Goal: Transaction & Acquisition: Purchase product/service

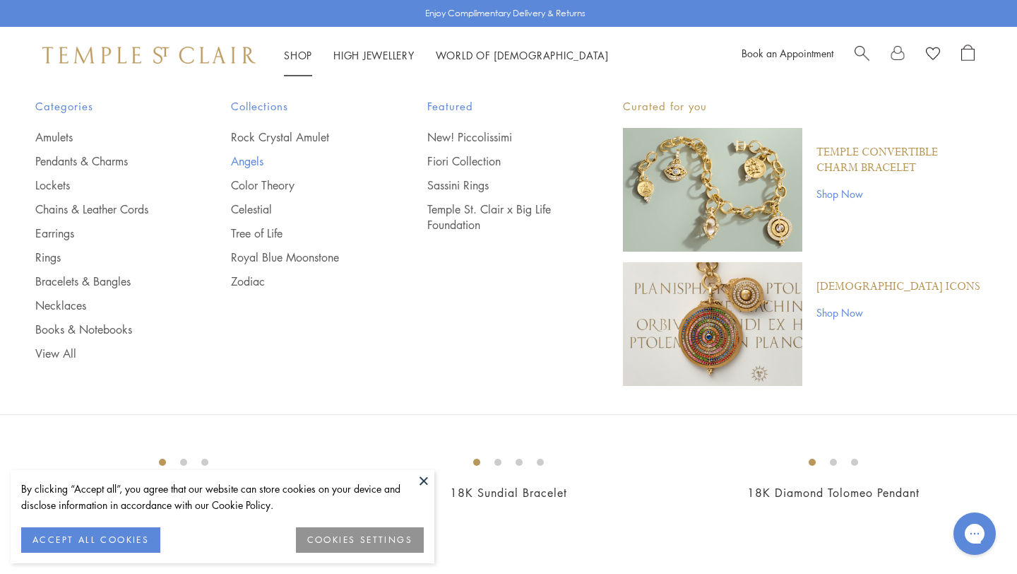
click at [256, 160] on link "Angels" at bounding box center [300, 161] width 139 height 16
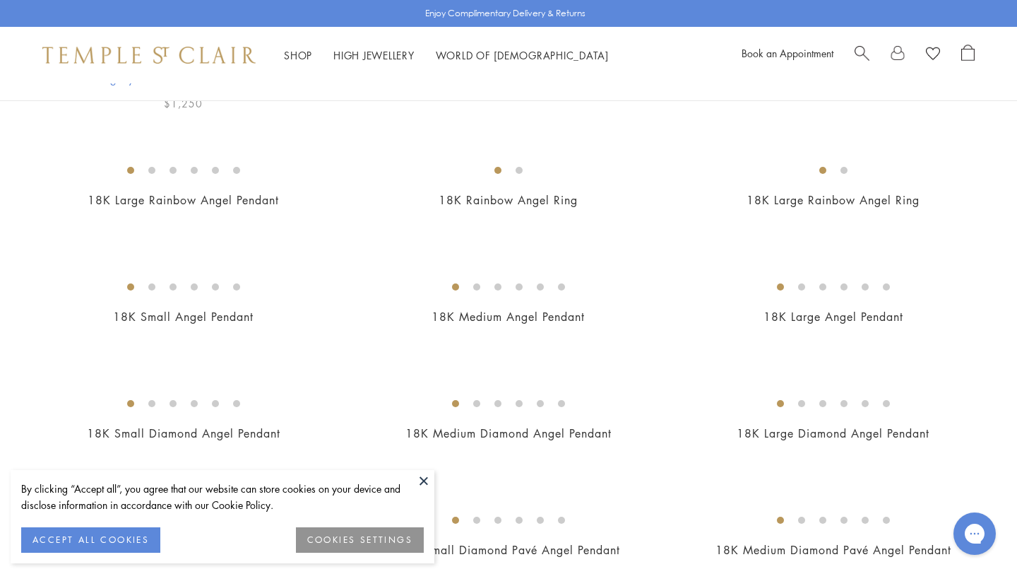
scroll to position [421, 0]
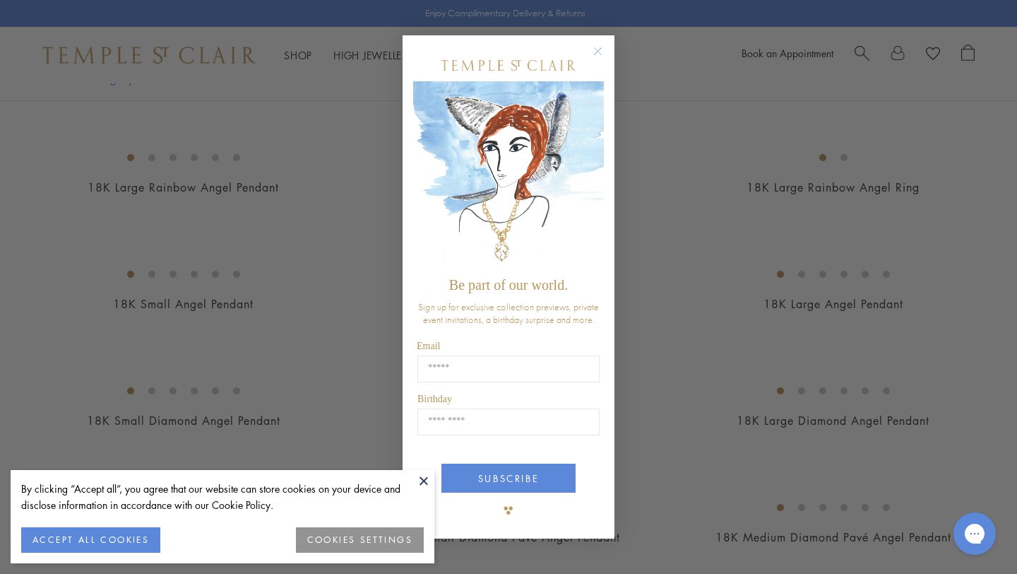
click at [423, 479] on button at bounding box center [423, 480] width 21 height 21
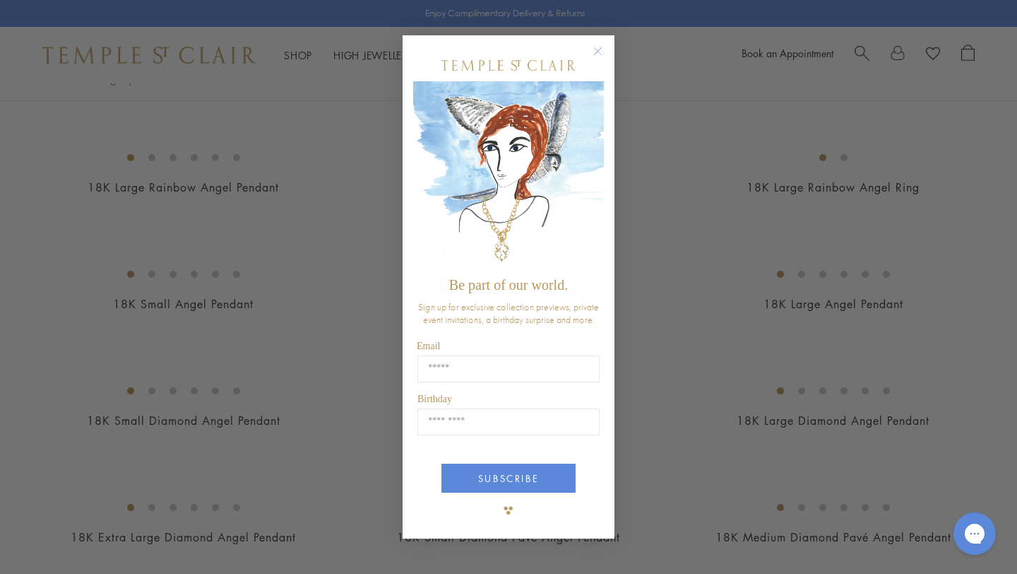
click at [601, 49] on icon "Close dialog" at bounding box center [598, 51] width 7 height 7
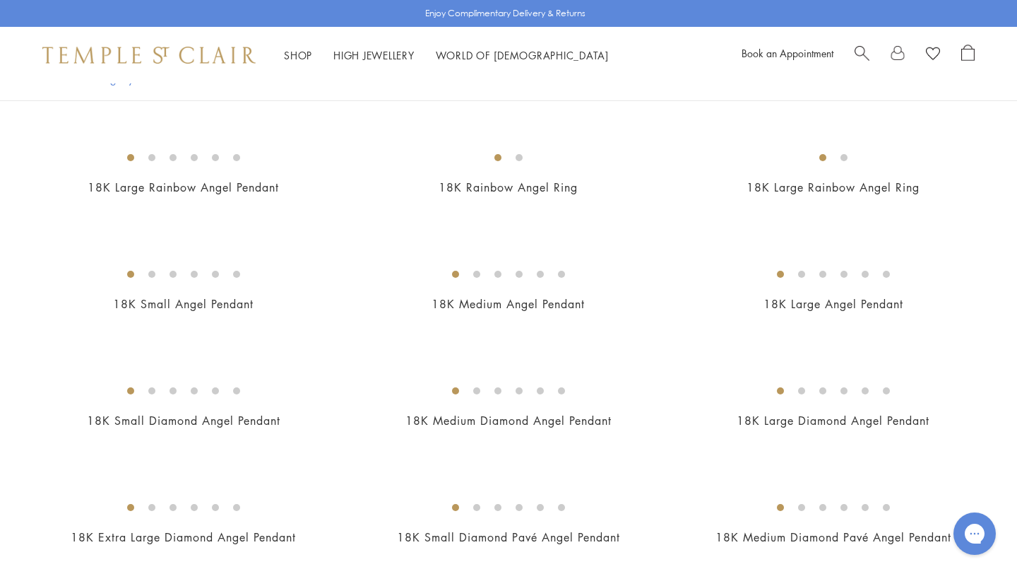
click at [0, 0] on img at bounding box center [0, 0] width 0 height 0
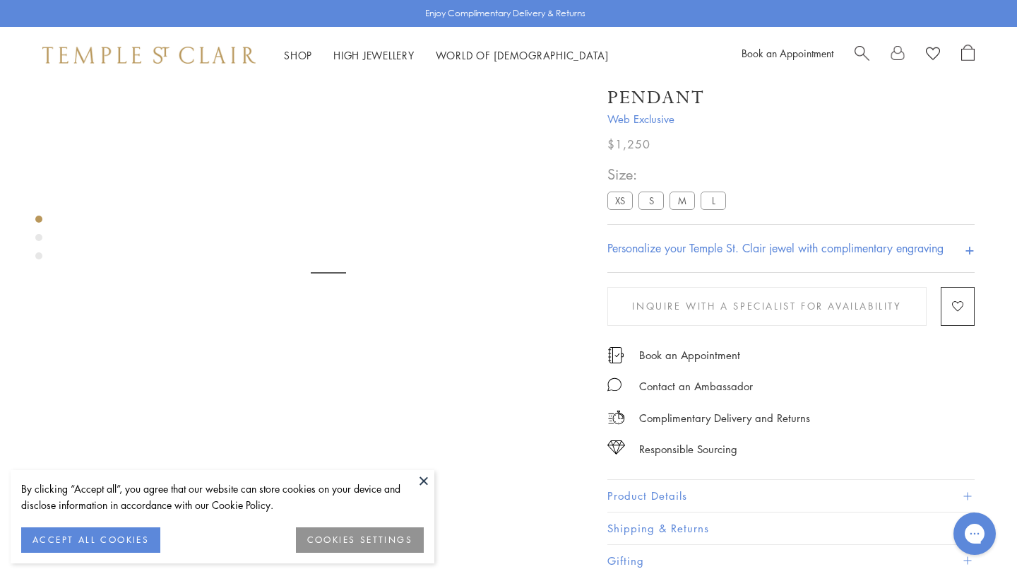
scroll to position [83, 0]
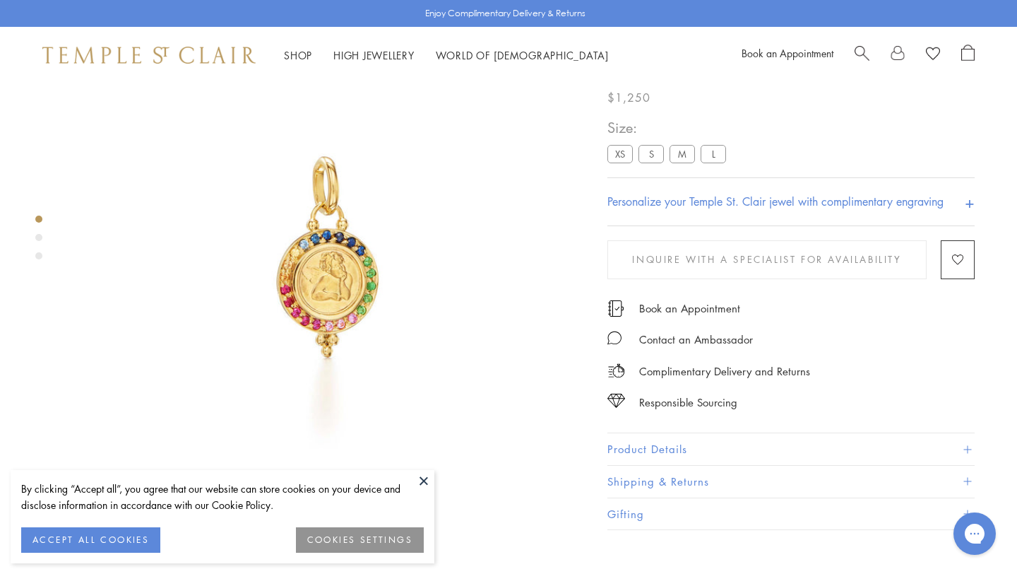
click at [625, 162] on label "XS" at bounding box center [620, 154] width 25 height 18
click at [660, 162] on label "S" at bounding box center [651, 154] width 25 height 18
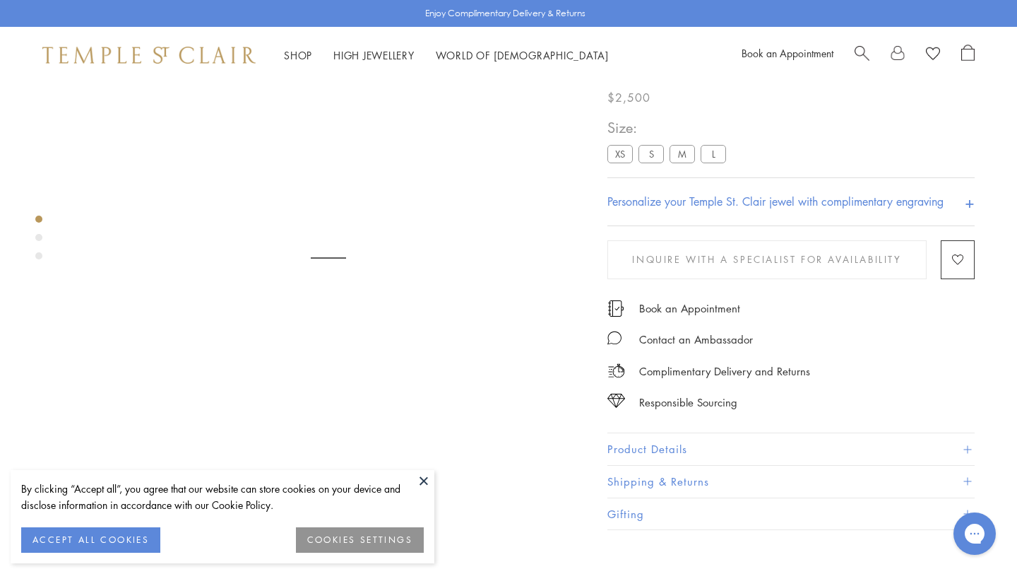
click at [654, 162] on label "S" at bounding box center [651, 154] width 25 height 18
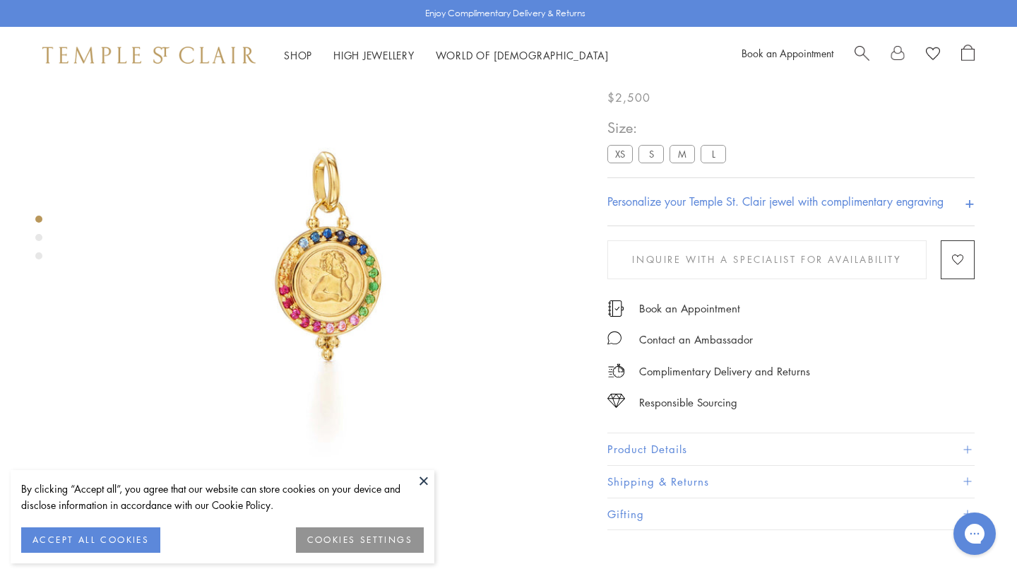
click at [680, 162] on label "M" at bounding box center [682, 154] width 25 height 18
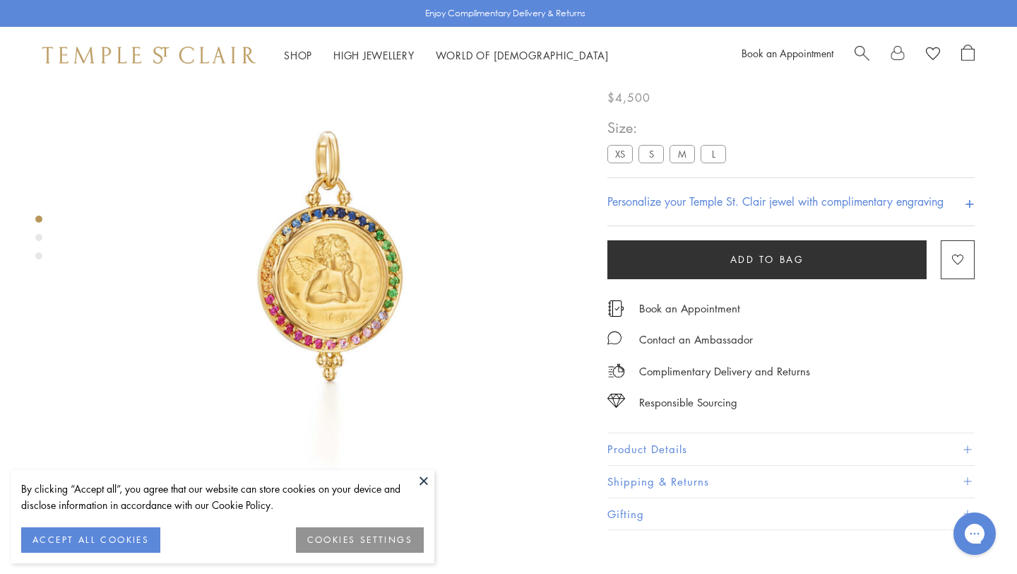
click at [647, 162] on label "S" at bounding box center [651, 154] width 25 height 18
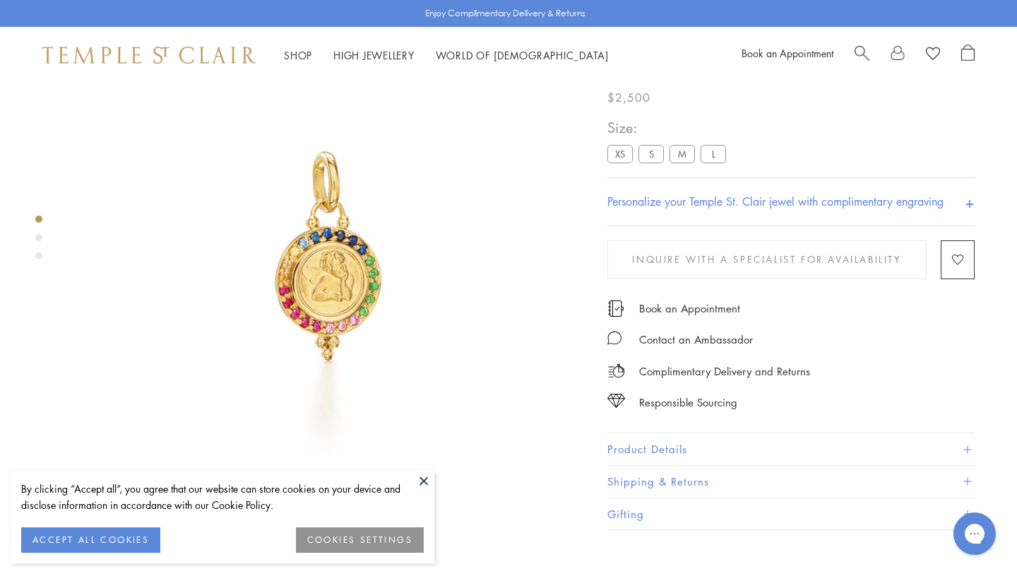
click at [623, 162] on label "XS" at bounding box center [620, 154] width 25 height 18
click at [651, 162] on label "S" at bounding box center [651, 154] width 25 height 18
click at [687, 162] on label "M" at bounding box center [682, 154] width 25 height 18
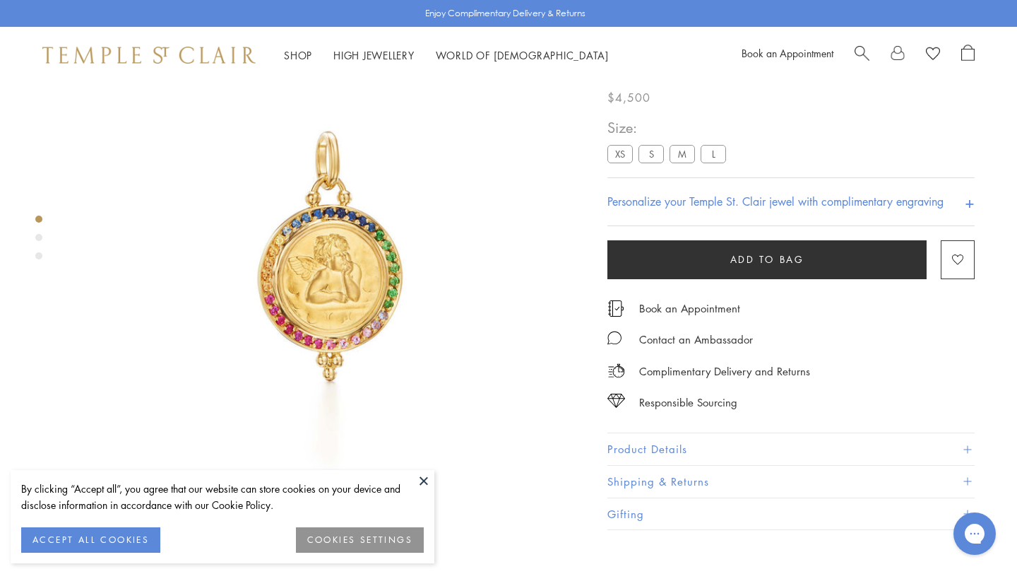
click at [715, 162] on label "L" at bounding box center [713, 154] width 25 height 18
